Goal: Book appointment/travel/reservation

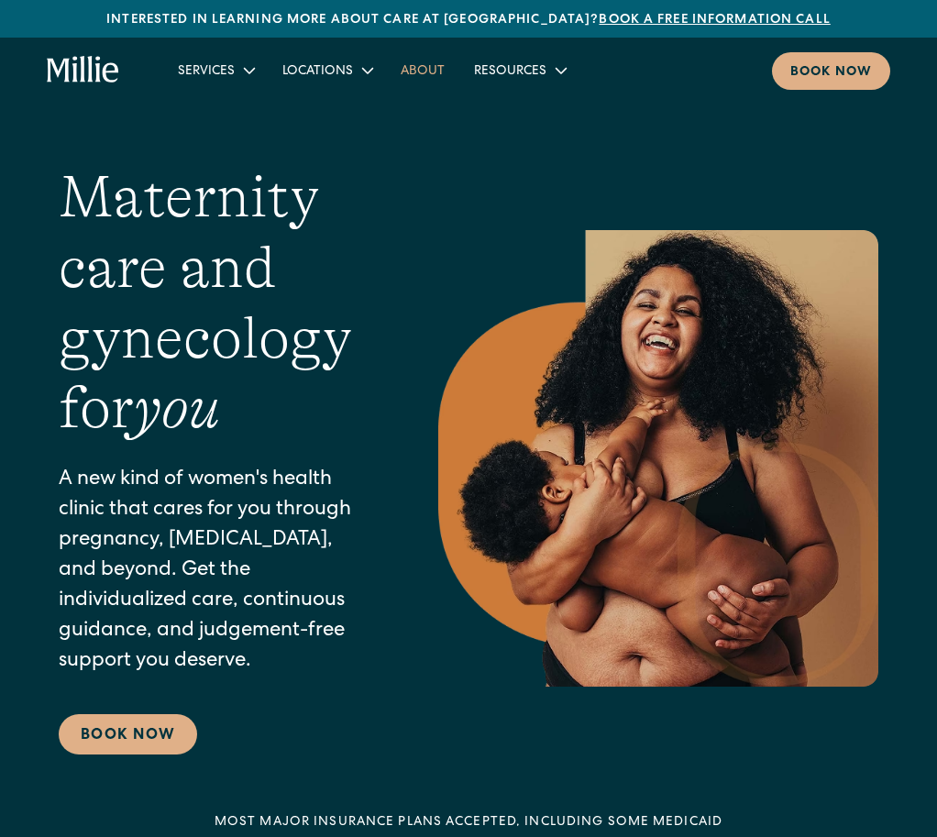
click at [419, 79] on link "About" at bounding box center [422, 70] width 73 height 30
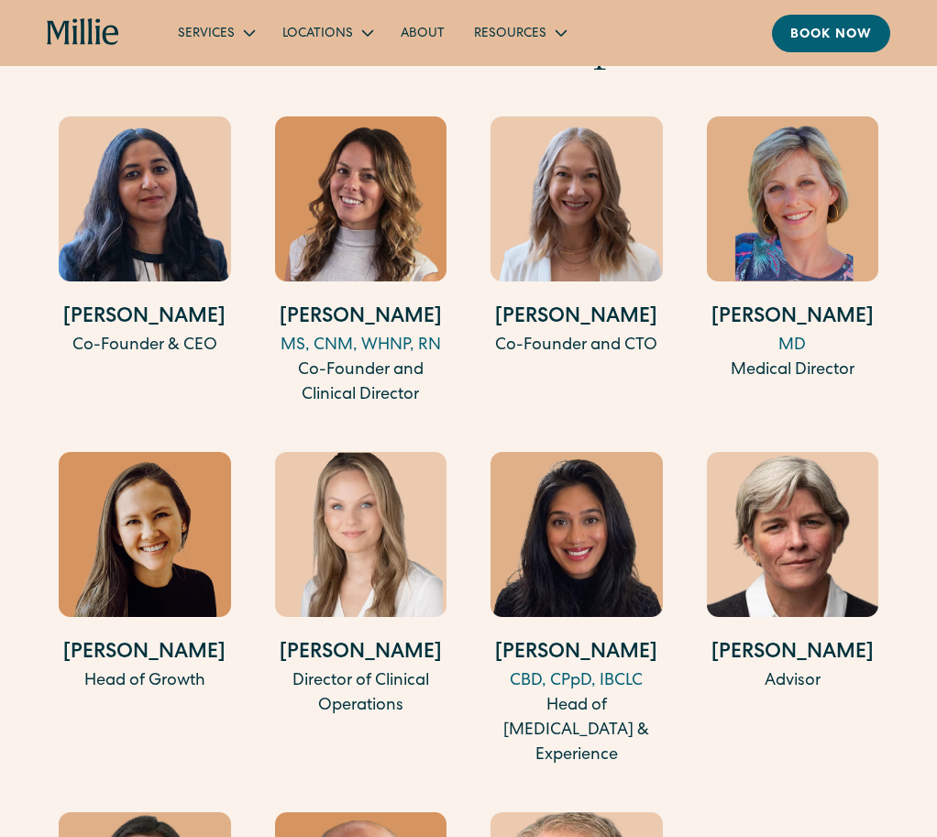
scroll to position [2735, 0]
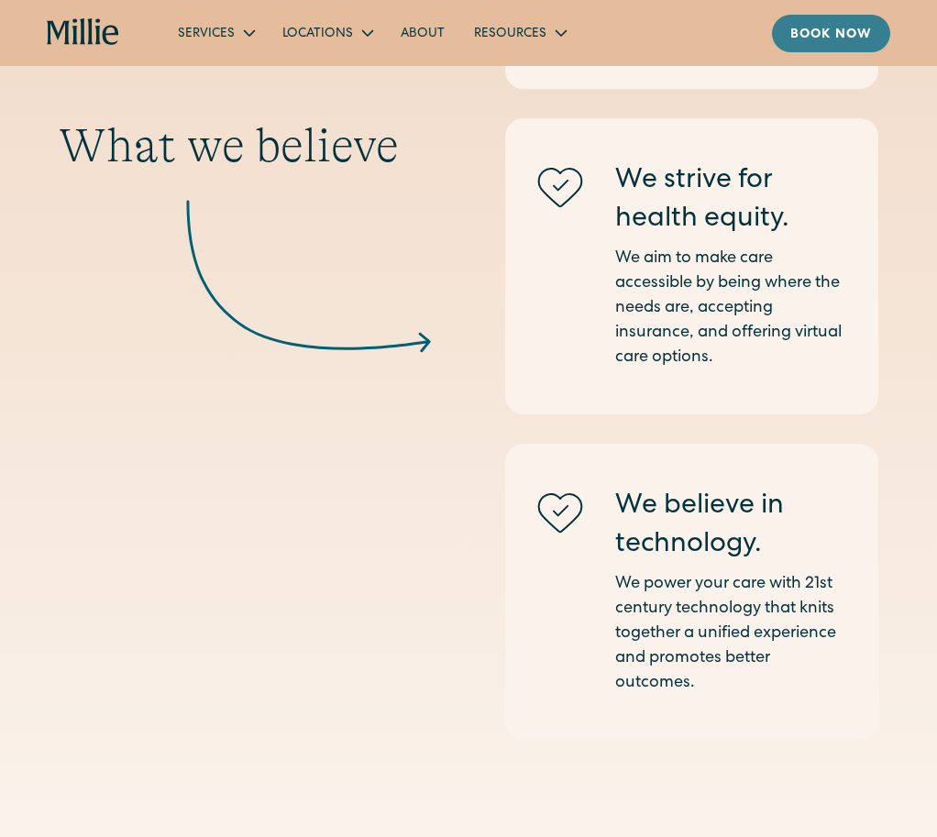
click at [809, 38] on div "Book now" at bounding box center [831, 35] width 82 height 19
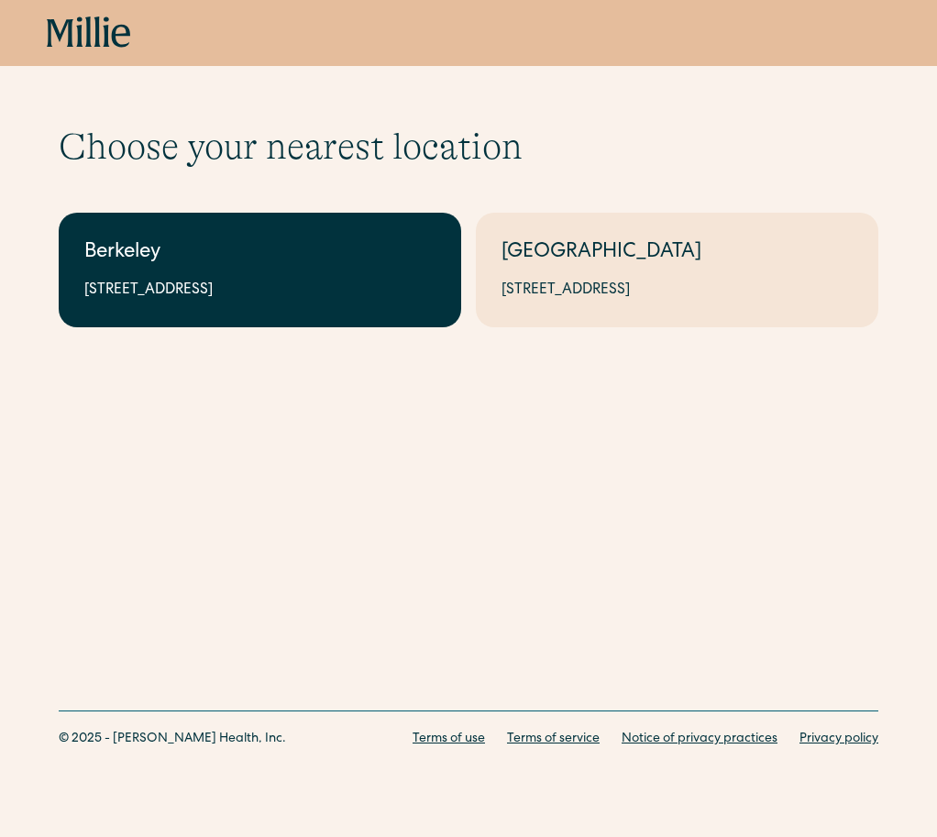
click at [405, 298] on div "2999 Regent St, Suite 524, Berkeley, CA 94705" at bounding box center [259, 291] width 351 height 22
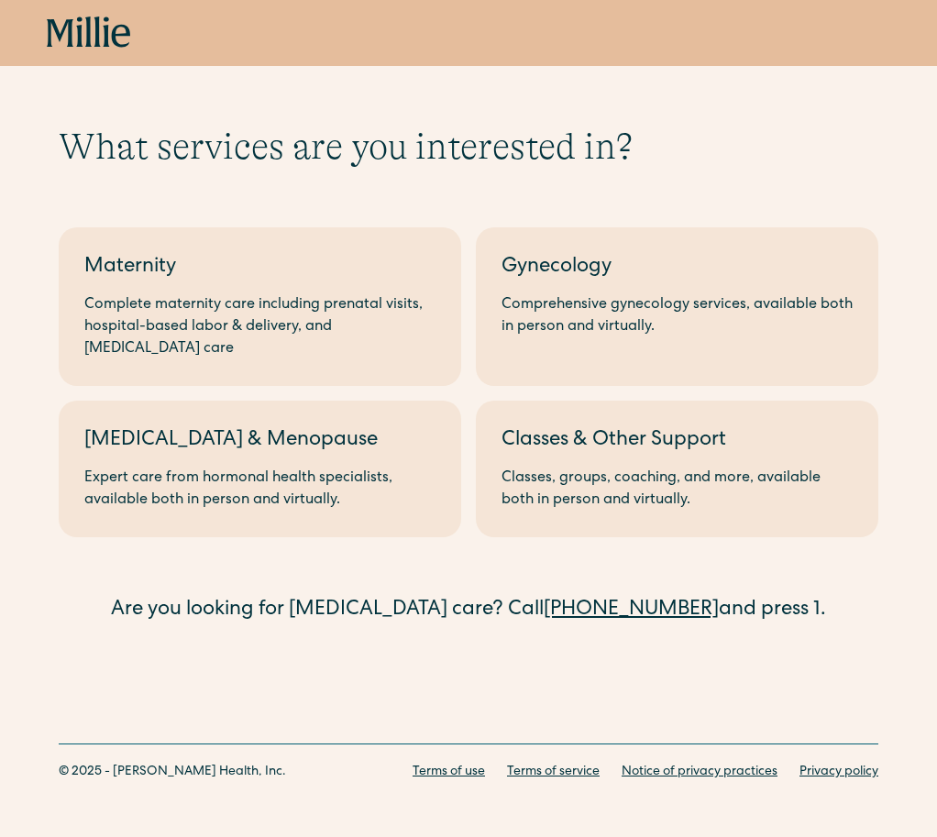
click at [405, 298] on div "Complete maternity care including prenatal visits, hospital-based labor & deliv…" at bounding box center [259, 327] width 351 height 66
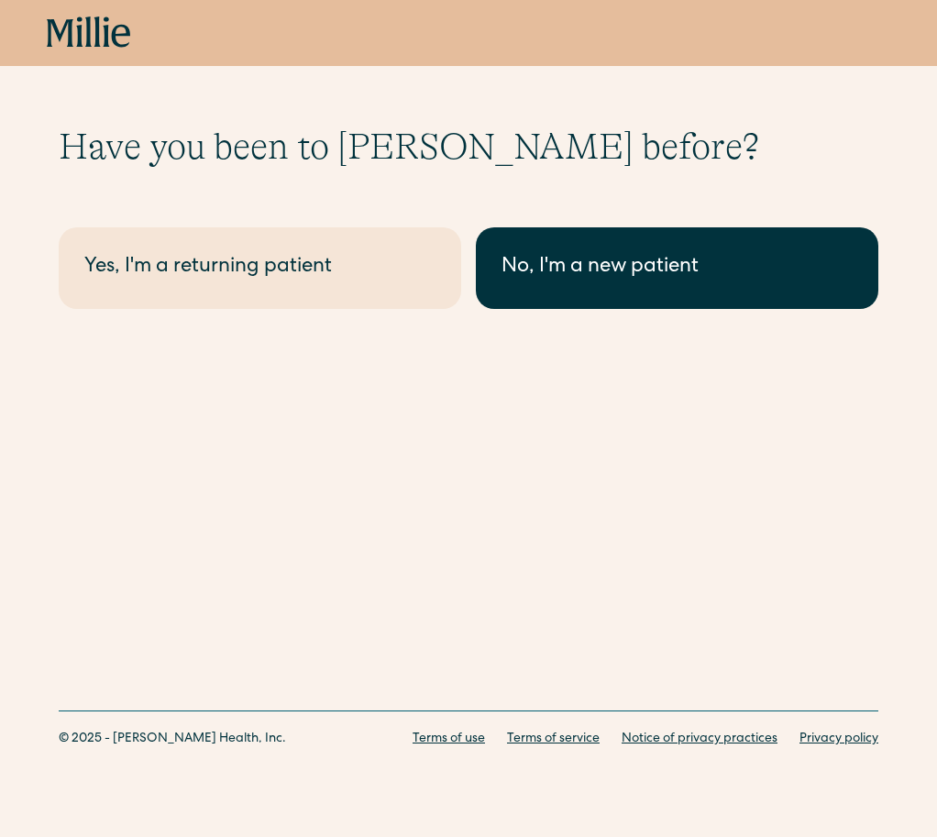
click at [493, 282] on link "No, I'm a new patient" at bounding box center [677, 268] width 402 height 82
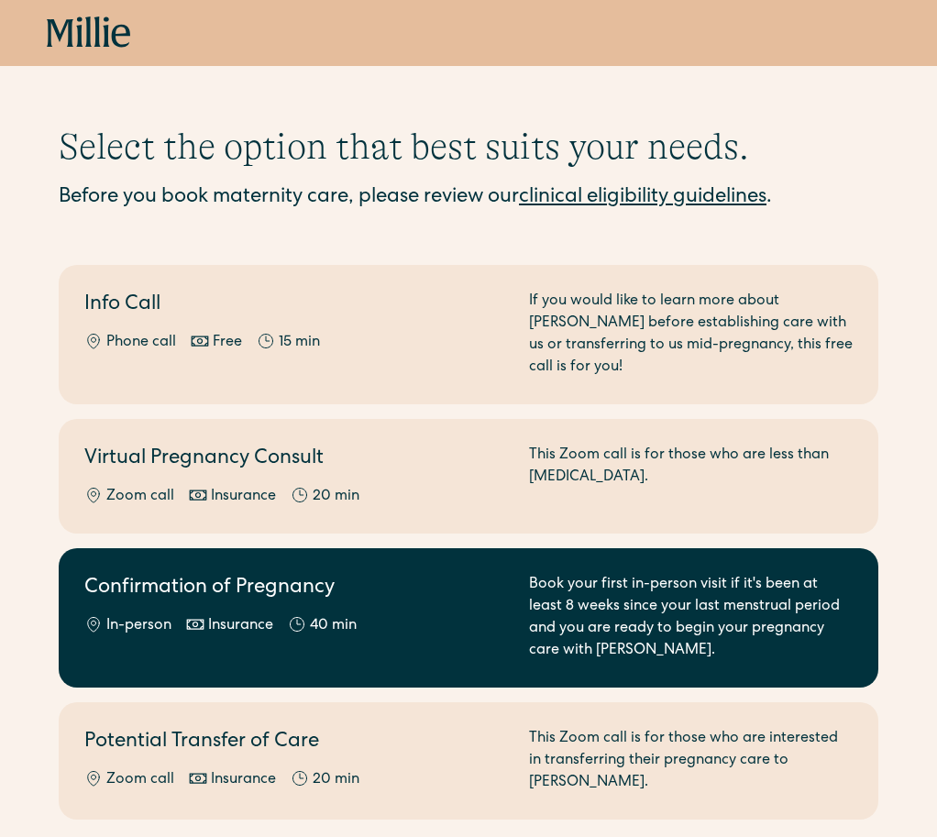
click at [381, 574] on h2 "Confirmation of Pregnancy" at bounding box center [295, 589] width 423 height 30
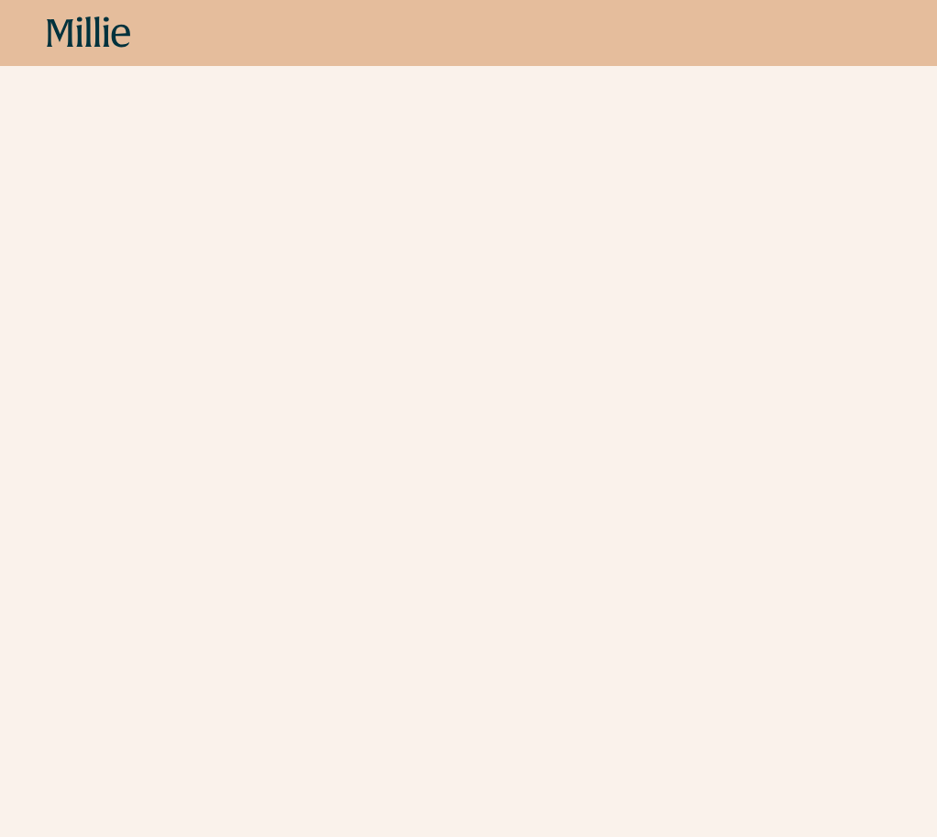
scroll to position [2158, 0]
